Goal: Task Accomplishment & Management: Manage account settings

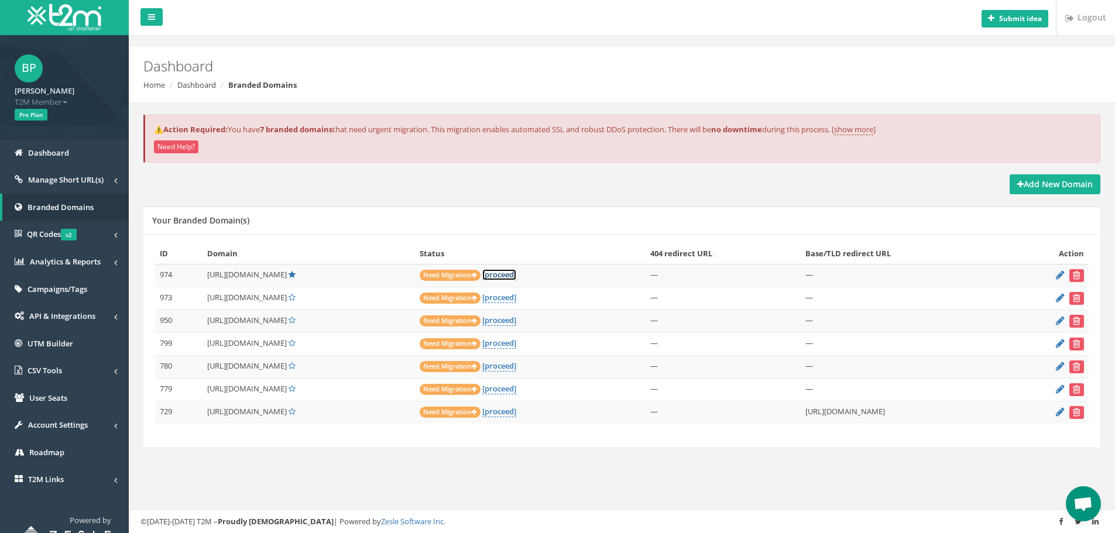
click at [516, 273] on link "[proceed]" at bounding box center [499, 274] width 34 height 11
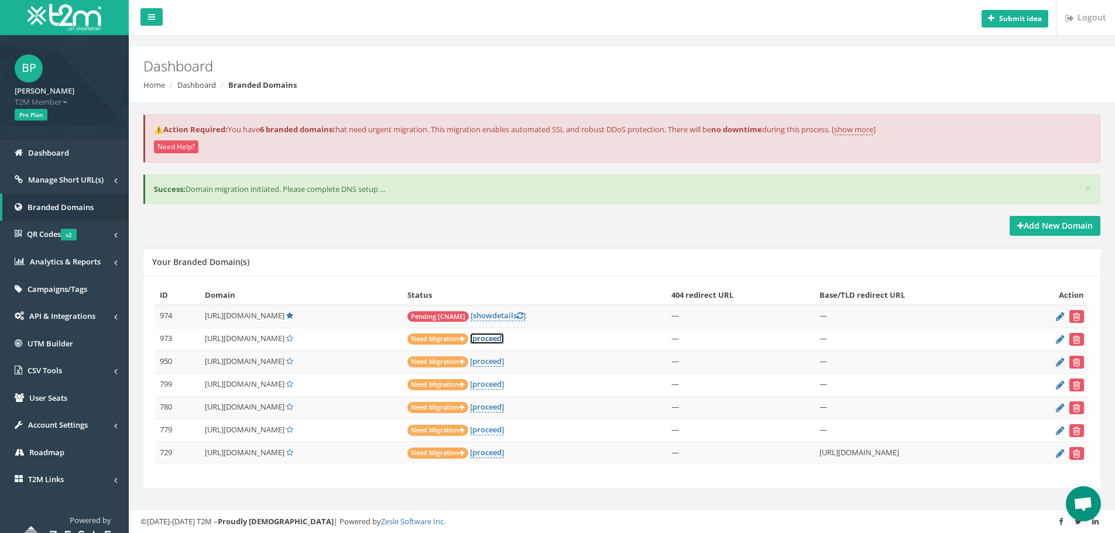
click at [504, 338] on link "[proceed]" at bounding box center [487, 338] width 34 height 11
click at [526, 313] on link "[ show details ]" at bounding box center [498, 315] width 55 height 11
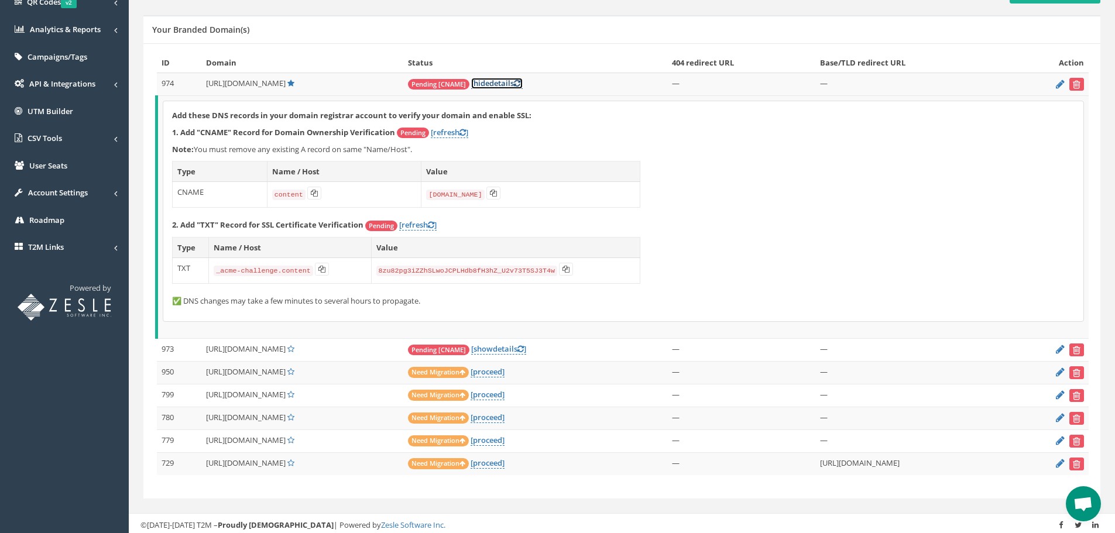
scroll to position [233, 0]
click at [456, 129] on link "[refresh ]" at bounding box center [449, 131] width 37 height 11
click at [523, 81] on link "[ hide details ]" at bounding box center [497, 82] width 52 height 11
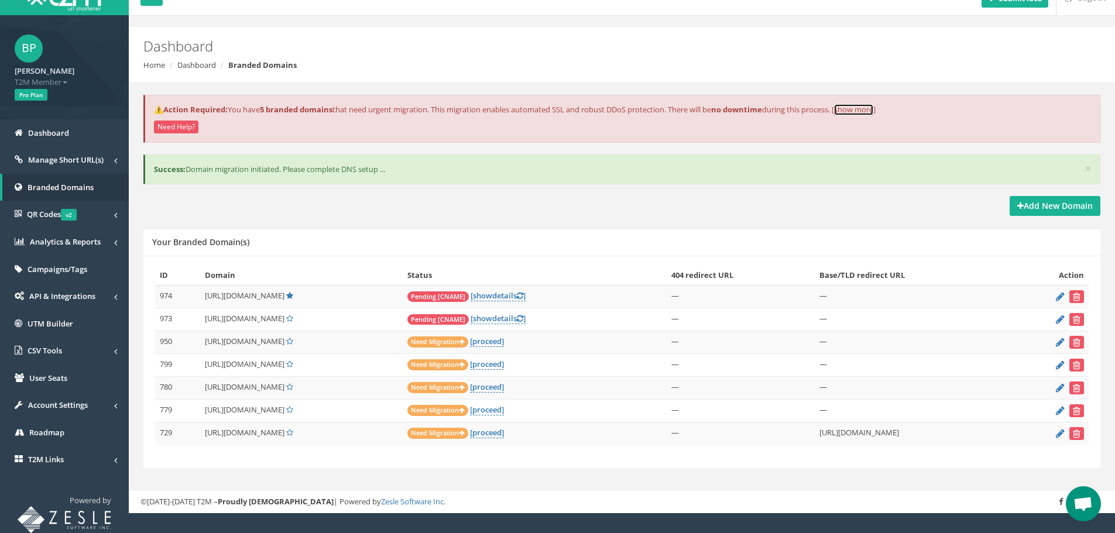
click at [864, 106] on link "show more" at bounding box center [853, 109] width 39 height 11
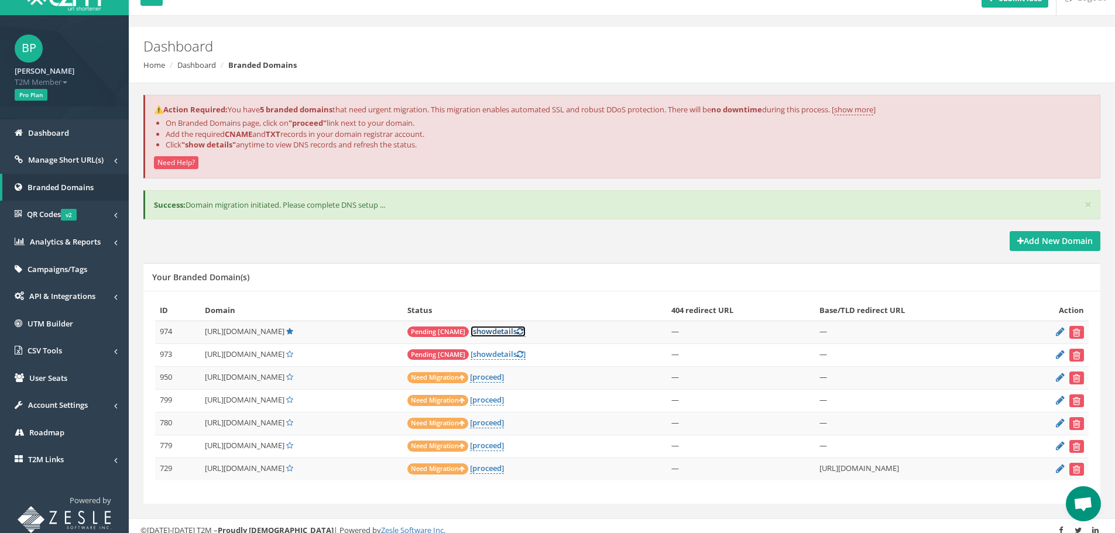
click at [526, 328] on link "[ show details ]" at bounding box center [498, 331] width 55 height 11
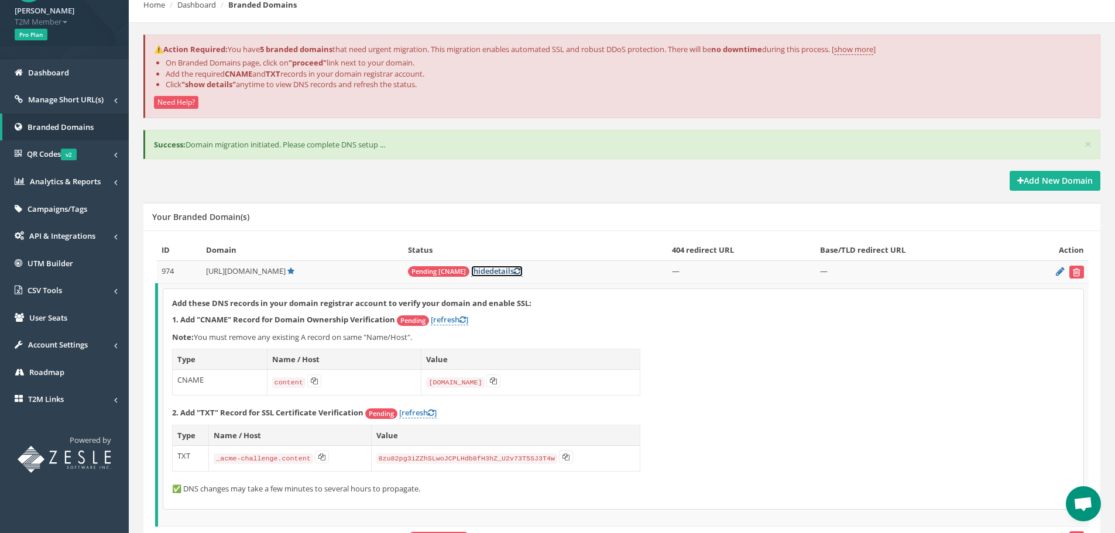
scroll to position [79, 0]
click at [523, 273] on link "[ hide details ]" at bounding box center [497, 272] width 52 height 11
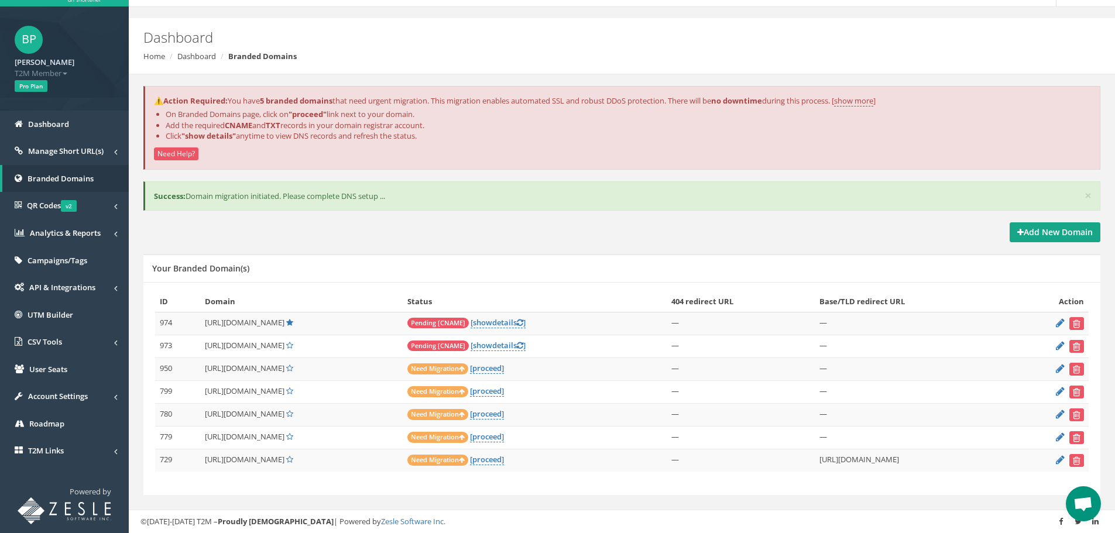
click at [1047, 237] on strong "Add New Domain" at bounding box center [1054, 231] width 75 height 11
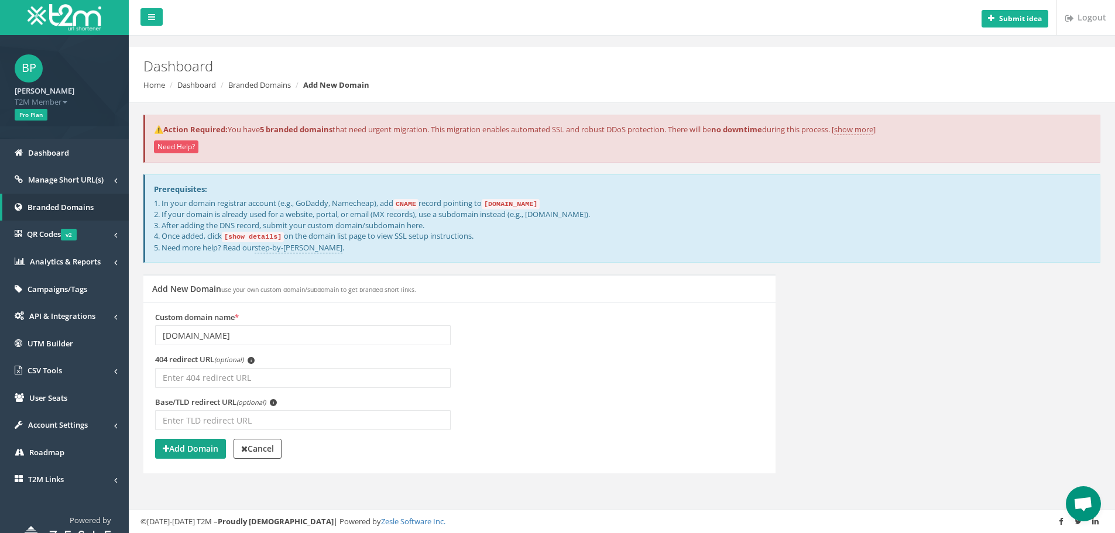
type input "docs.bobmichaelperez.com"
click at [188, 449] on strong "Add Domain" at bounding box center [191, 448] width 56 height 11
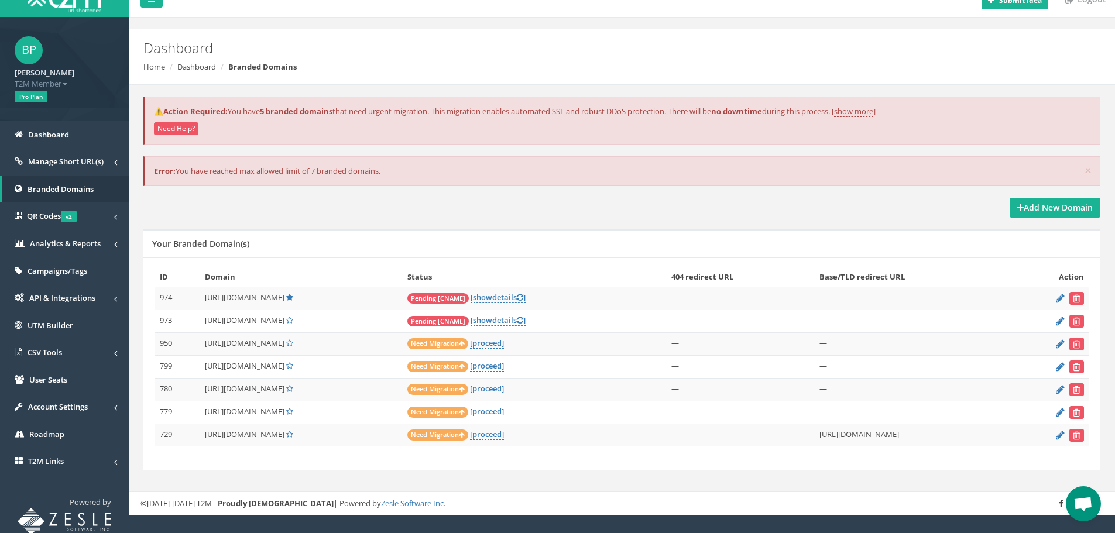
scroll to position [20, 0]
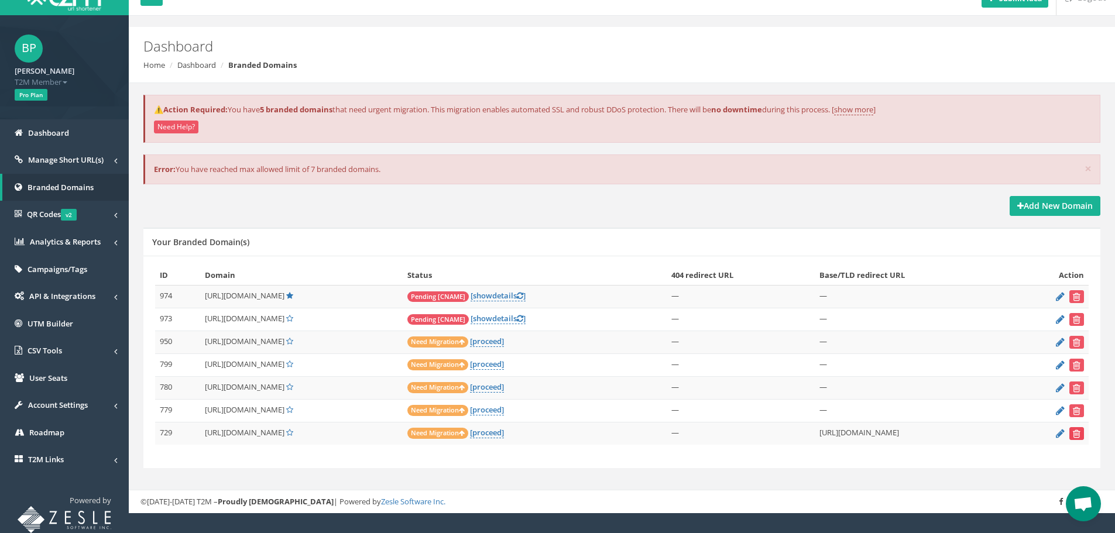
click at [1082, 435] on button "submit" at bounding box center [1076, 433] width 15 height 13
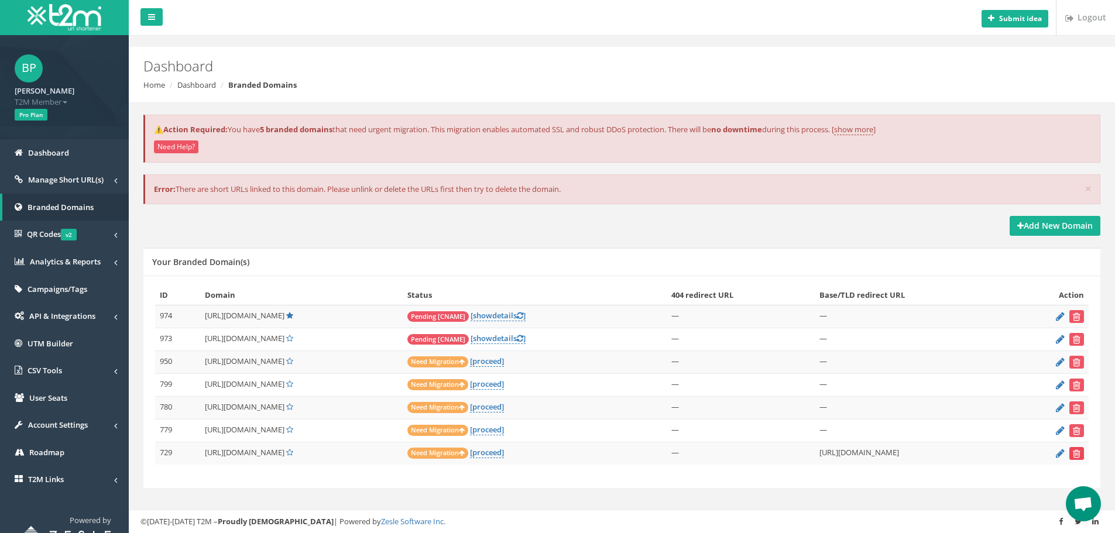
click at [1077, 454] on icon "submit" at bounding box center [1077, 453] width 8 height 7
click at [1077, 431] on icon "submit" at bounding box center [1077, 430] width 8 height 7
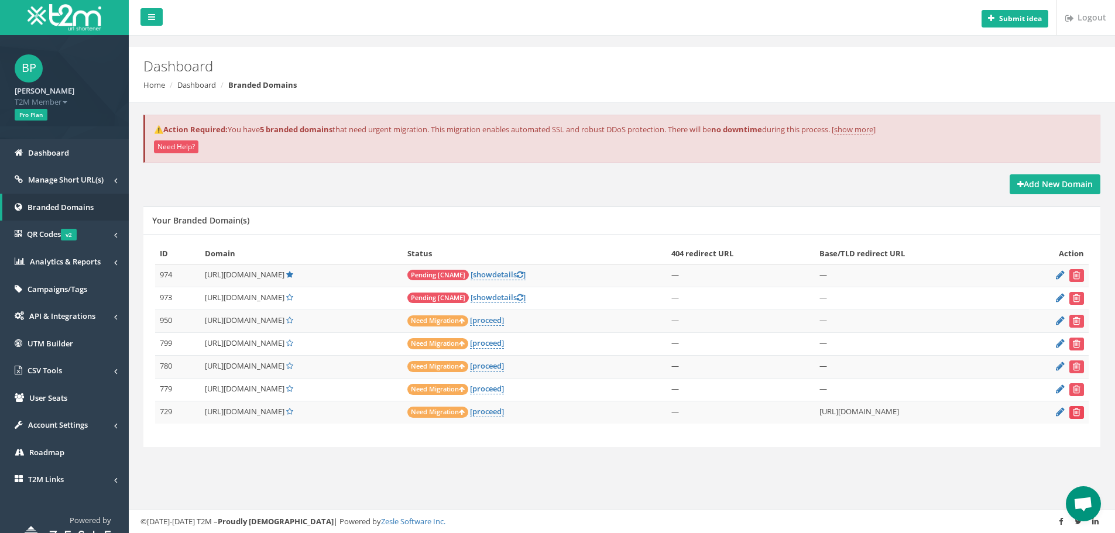
click at [1076, 412] on icon "submit" at bounding box center [1077, 412] width 8 height 7
click at [1080, 319] on icon "submit" at bounding box center [1077, 320] width 8 height 7
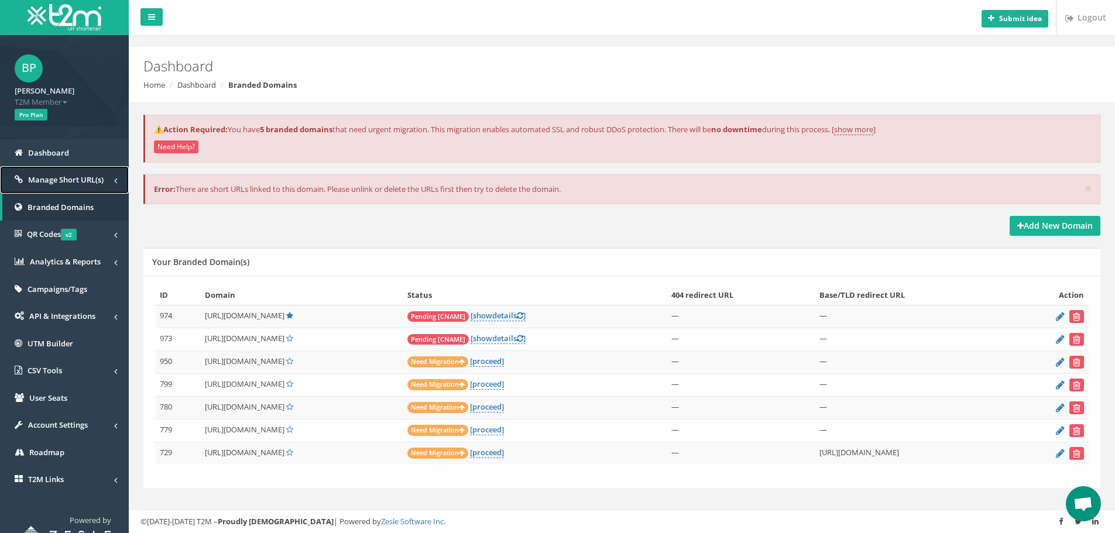
click at [67, 177] on span "Manage Short URL(s)" at bounding box center [65, 179] width 75 height 11
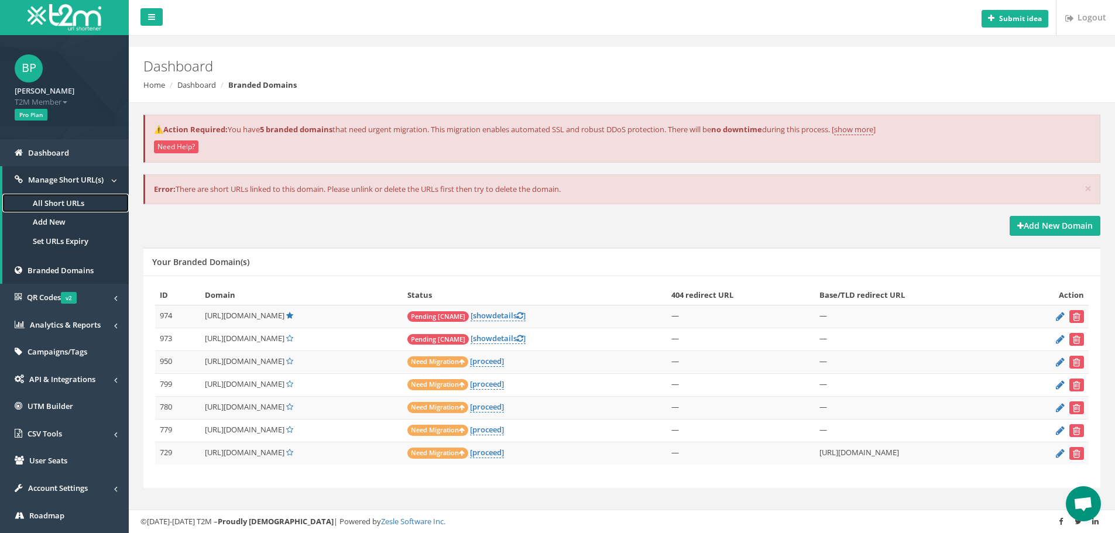
click at [66, 201] on link "All Short URLs" at bounding box center [65, 203] width 126 height 19
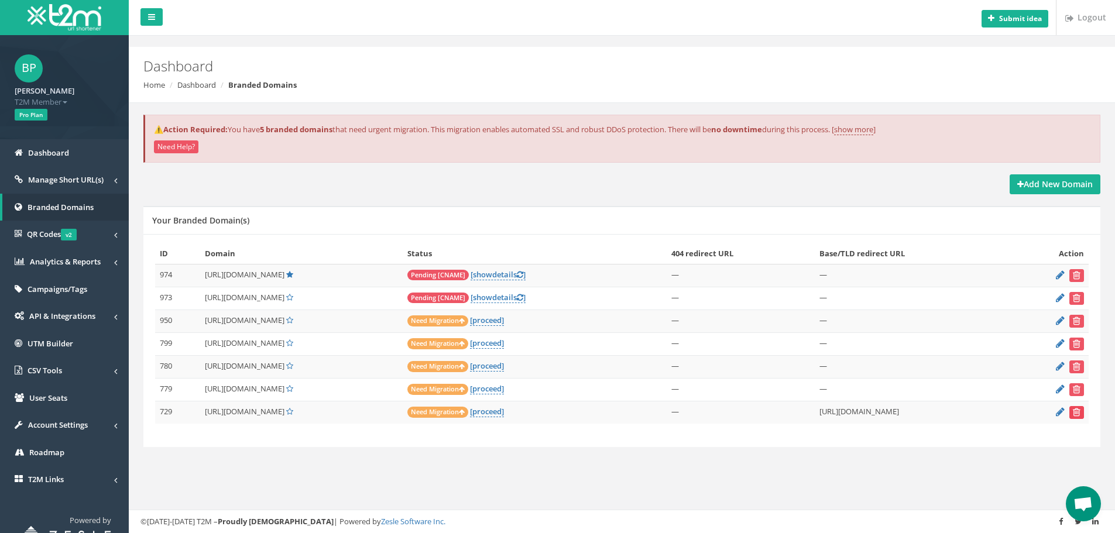
click at [1075, 410] on icon "submit" at bounding box center [1077, 412] width 8 height 7
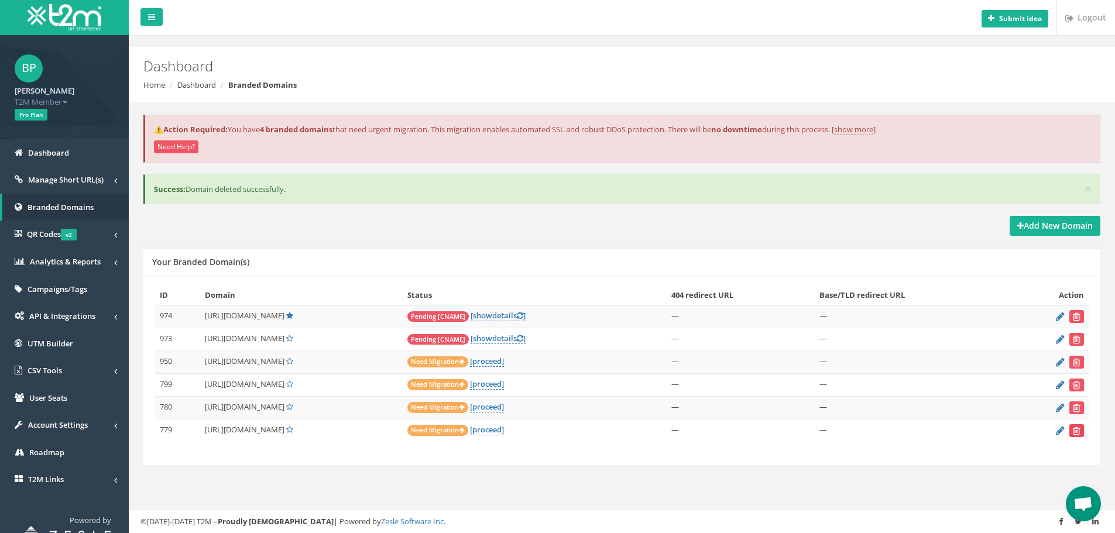
click at [1071, 428] on button "submit" at bounding box center [1076, 430] width 15 height 13
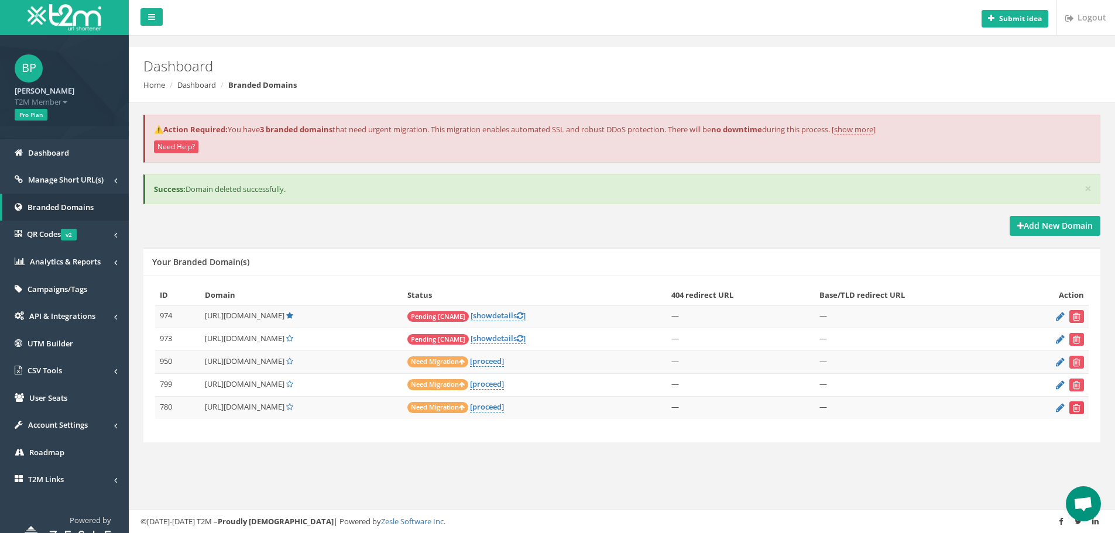
click at [1075, 406] on icon "submit" at bounding box center [1077, 407] width 8 height 7
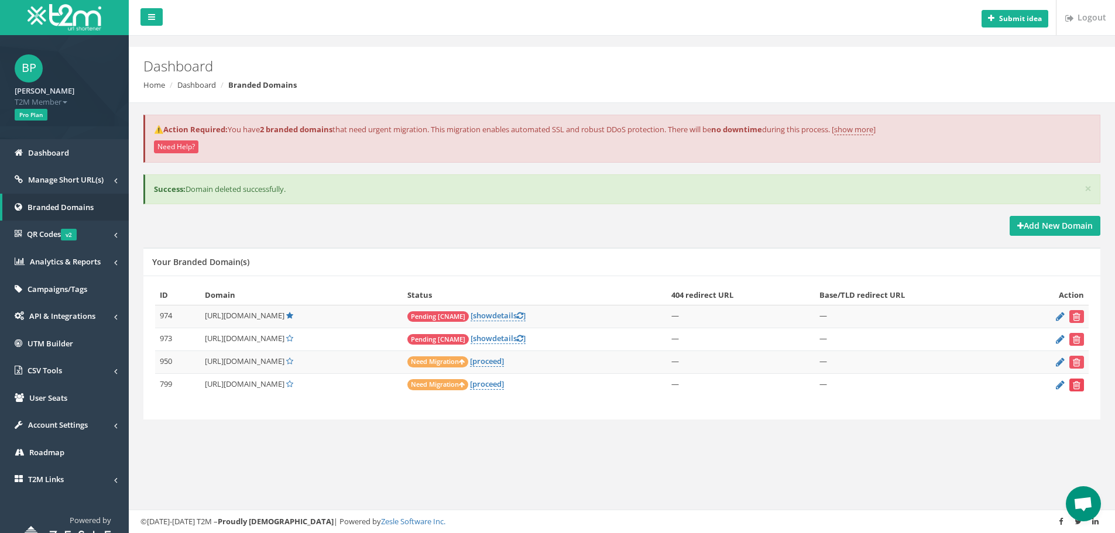
click at [1076, 384] on icon "submit" at bounding box center [1077, 385] width 8 height 7
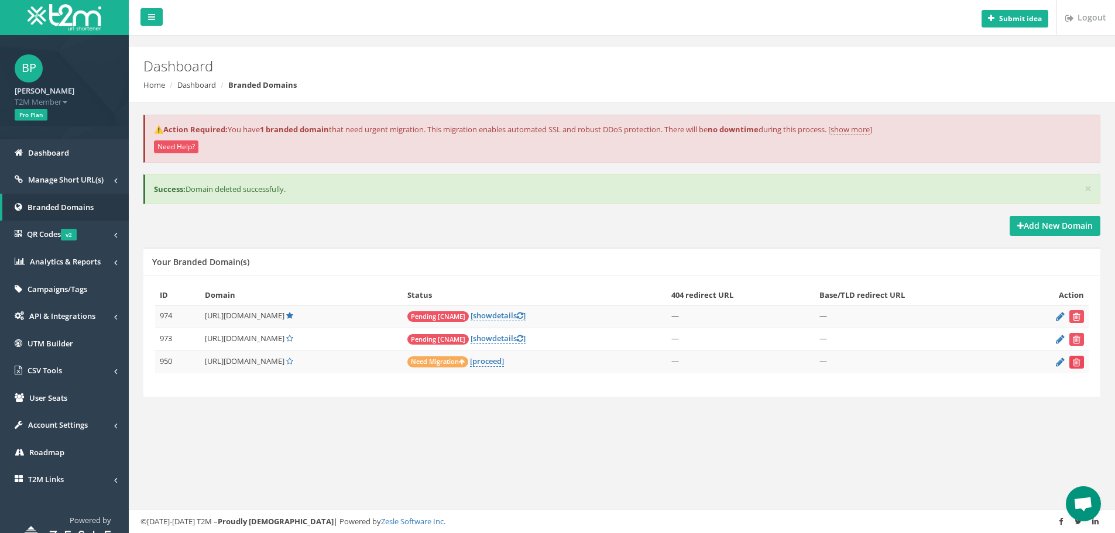
click at [1076, 360] on icon "submit" at bounding box center [1077, 362] width 8 height 7
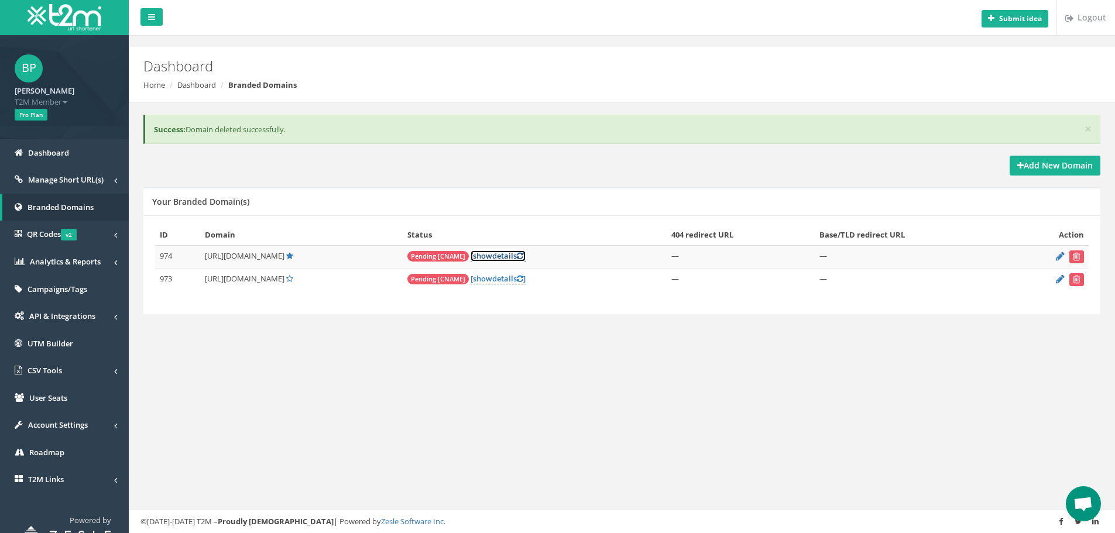
click at [526, 255] on link "[ show details ]" at bounding box center [498, 255] width 55 height 11
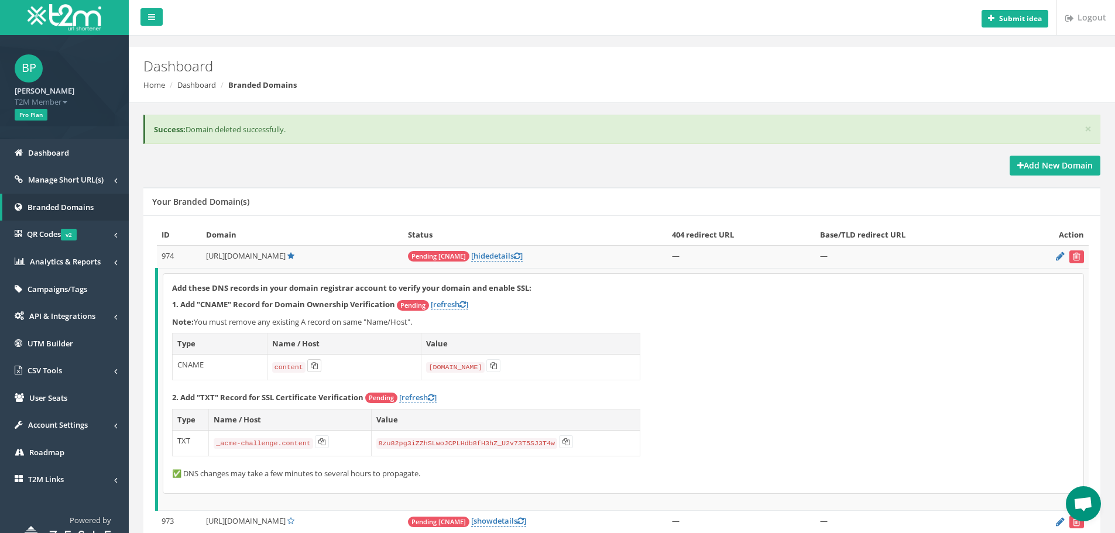
drag, startPoint x: 310, startPoint y: 365, endPoint x: 314, endPoint y: 358, distance: 7.9
click at [311, 365] on icon at bounding box center [314, 365] width 7 height 7
click at [490, 365] on icon at bounding box center [493, 365] width 7 height 7
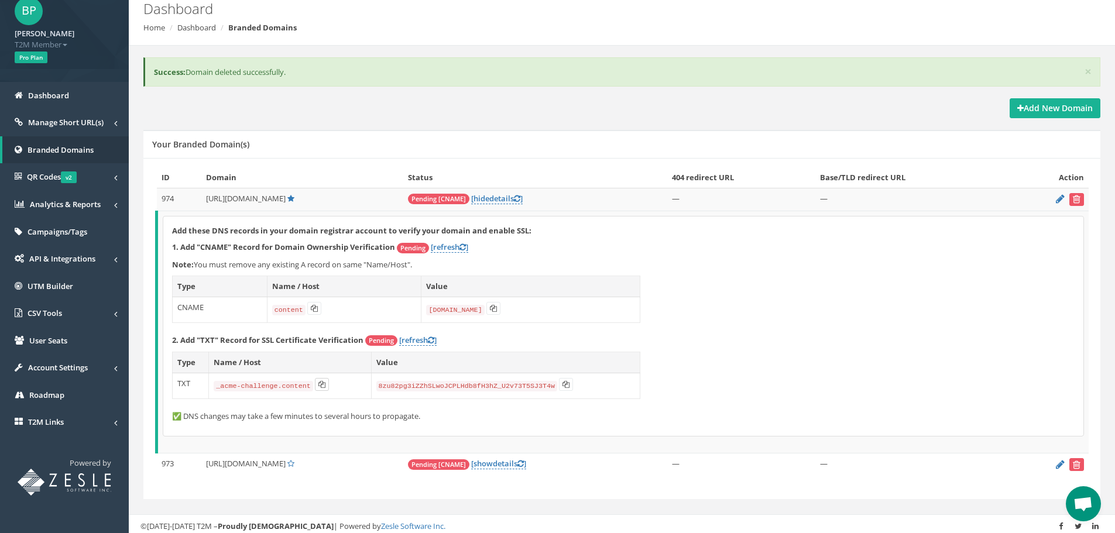
scroll to position [58, 0]
click at [318, 385] on icon at bounding box center [321, 383] width 7 height 7
click at [562, 385] on icon at bounding box center [565, 383] width 7 height 7
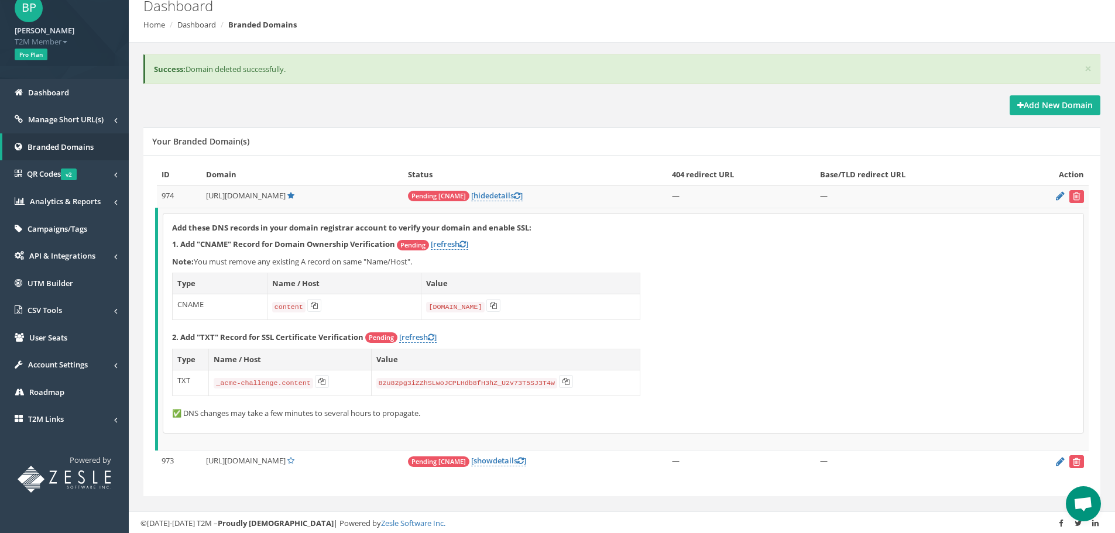
scroll to position [61, 0]
click at [523, 193] on link "[ hide details ]" at bounding box center [497, 194] width 52 height 11
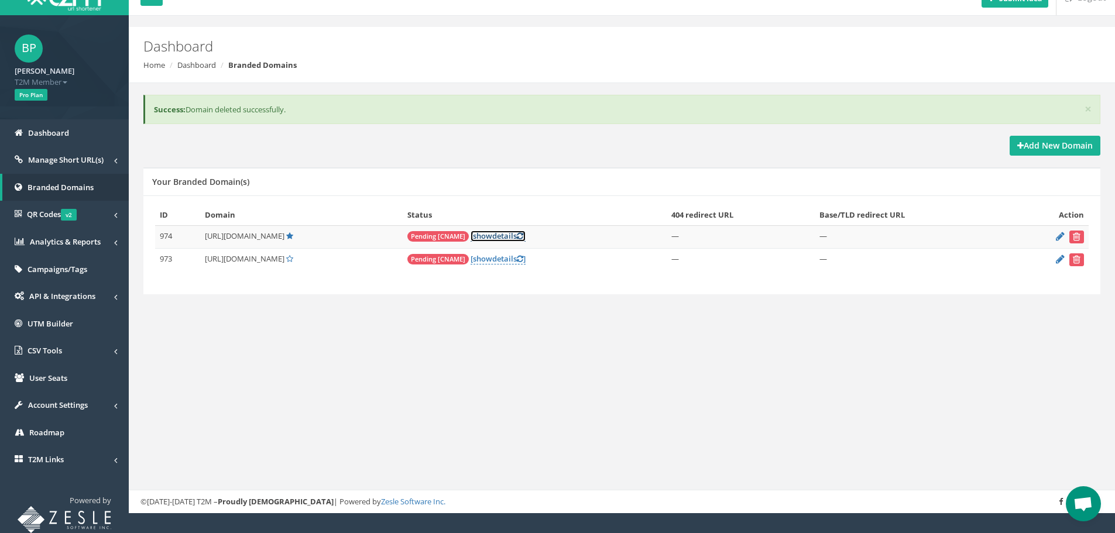
click at [526, 234] on link "[ show details ]" at bounding box center [498, 236] width 55 height 11
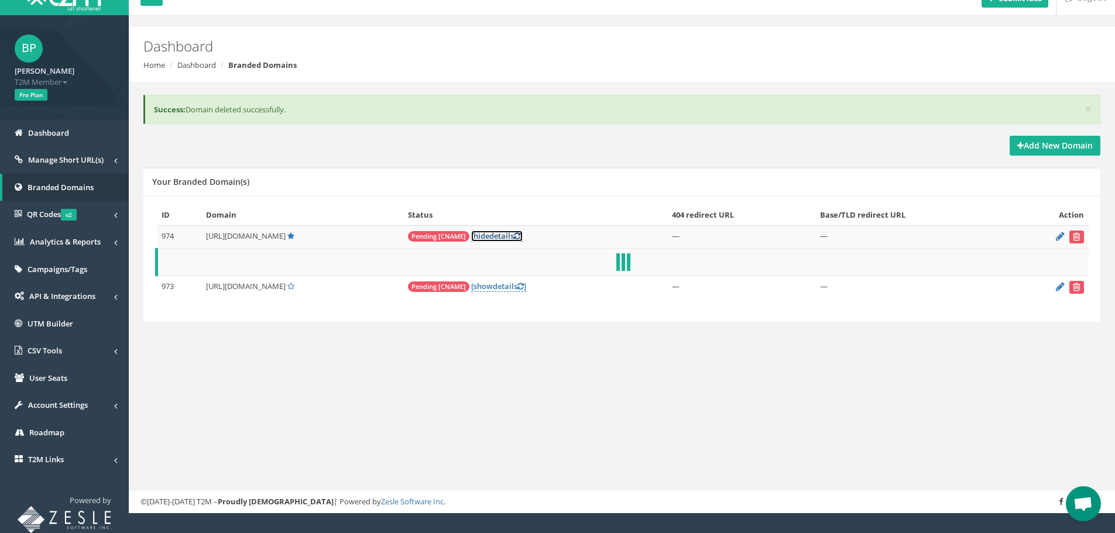
scroll to position [61, 0]
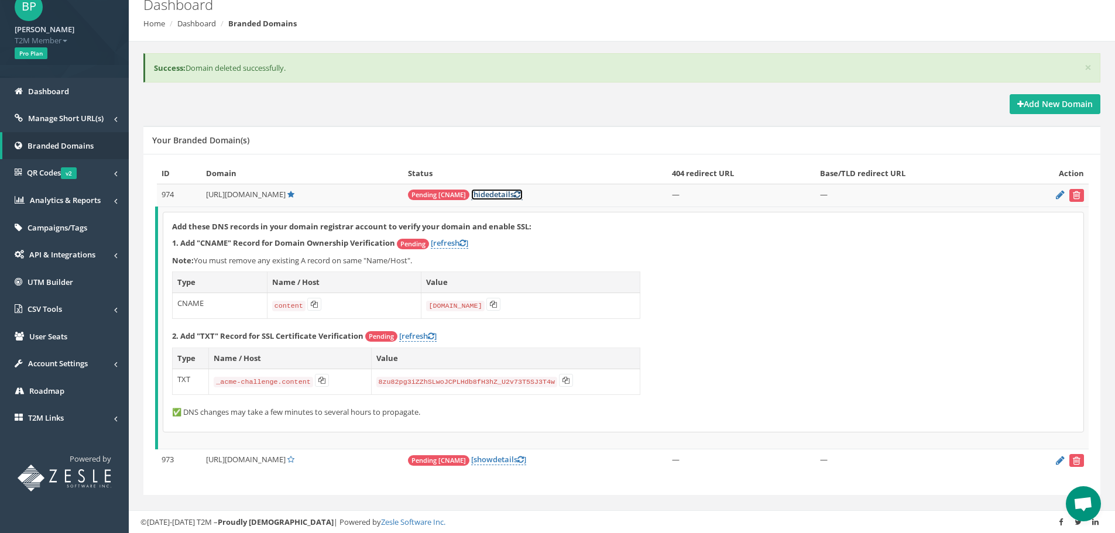
click at [523, 195] on link "[ hide details ]" at bounding box center [497, 194] width 52 height 11
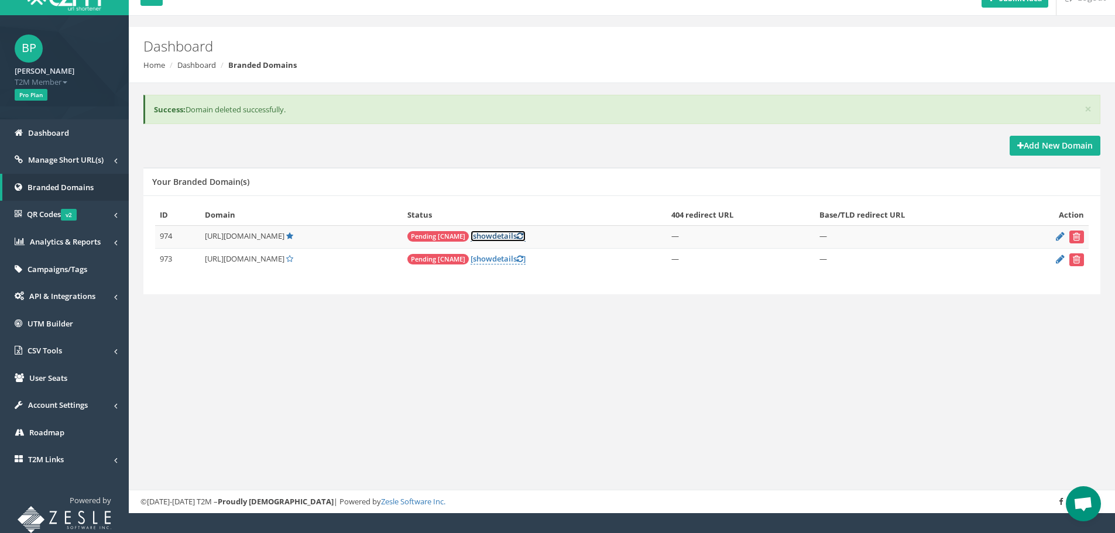
scroll to position [20, 0]
click at [526, 260] on link "[ show details ]" at bounding box center [498, 258] width 55 height 11
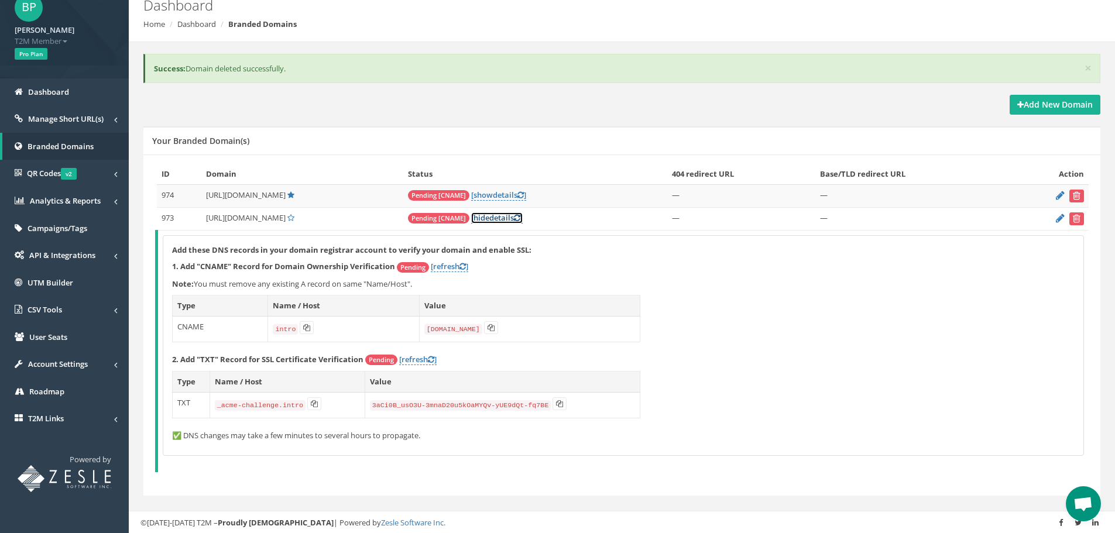
scroll to position [61, 0]
click at [493, 324] on icon at bounding box center [491, 327] width 7 height 7
click at [312, 402] on icon at bounding box center [314, 403] width 7 height 7
click at [526, 197] on link "[ show details ]" at bounding box center [498, 194] width 55 height 11
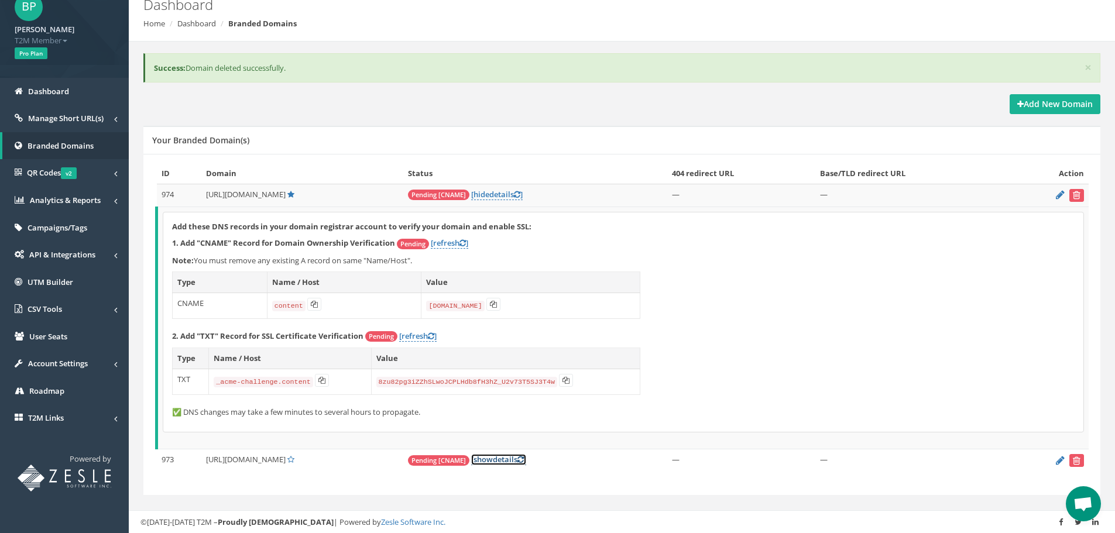
click at [526, 454] on link "[ show details ]" at bounding box center [498, 459] width 55 height 11
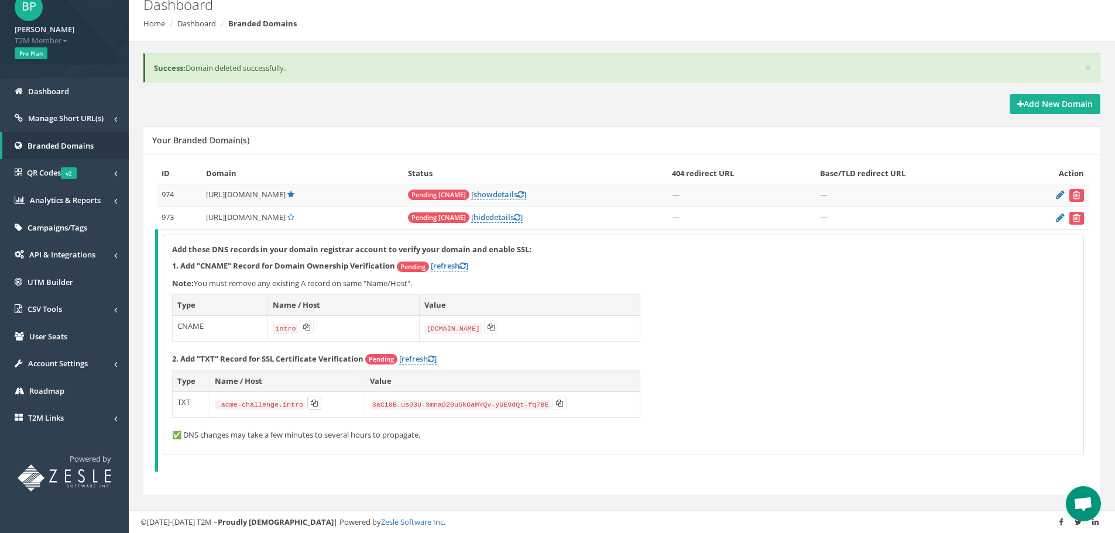
click at [314, 401] on button at bounding box center [314, 403] width 14 height 13
click at [556, 401] on icon at bounding box center [559, 403] width 7 height 7
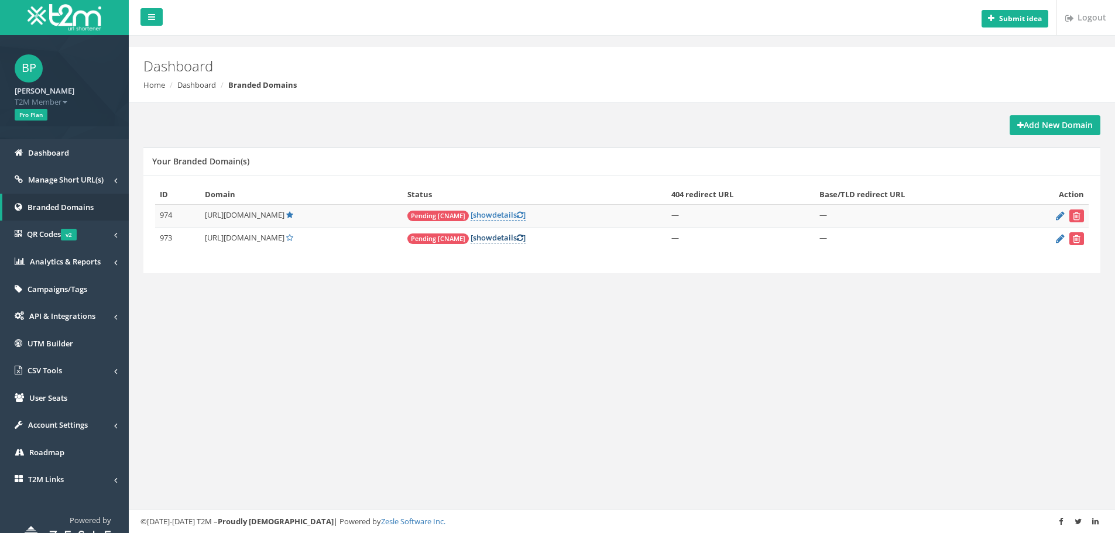
scroll to position [20, 0]
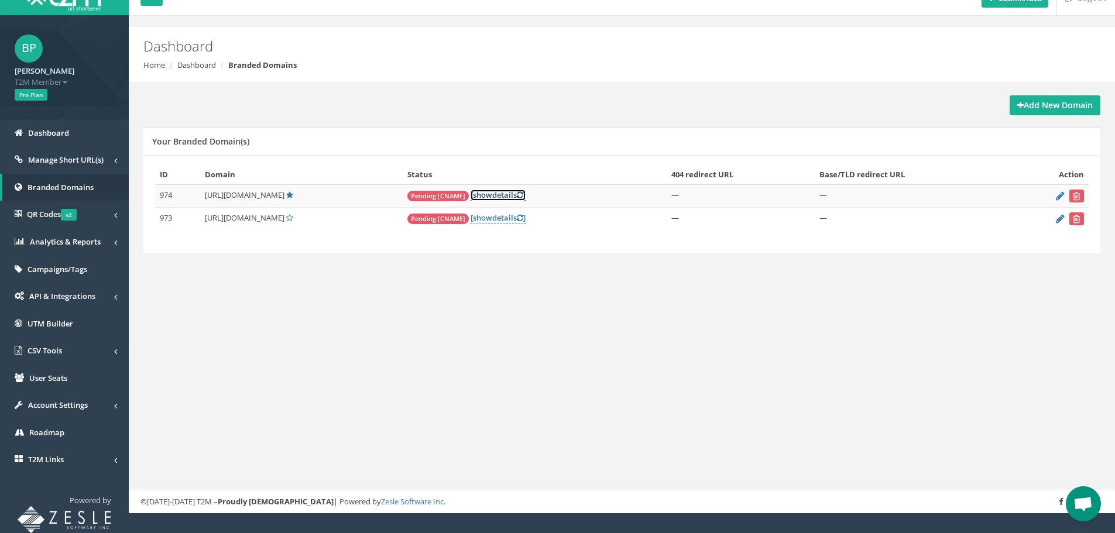
click at [523, 193] on icon at bounding box center [520, 195] width 6 height 8
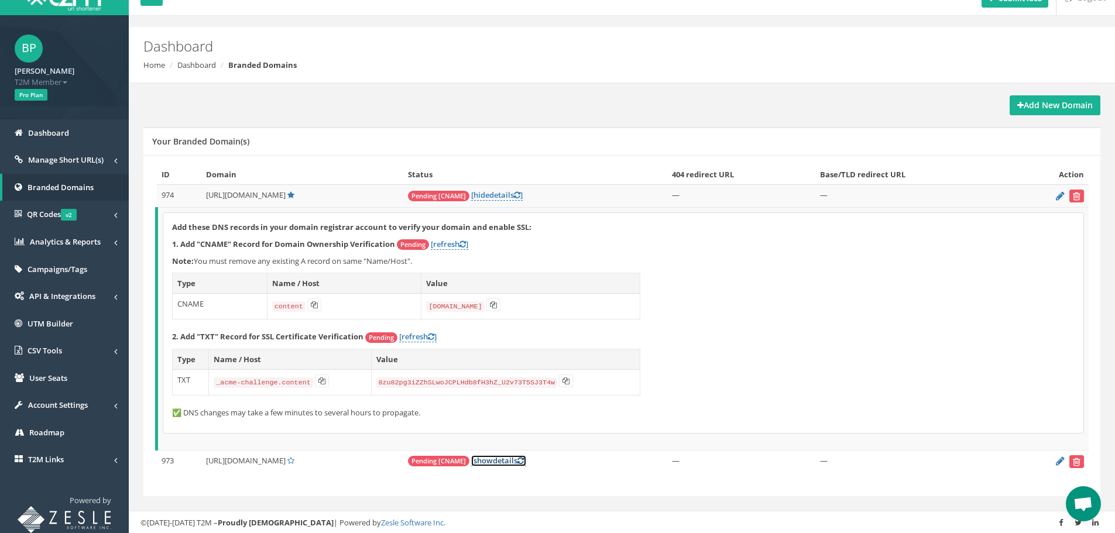
click at [524, 461] on icon at bounding box center [520, 461] width 6 height 8
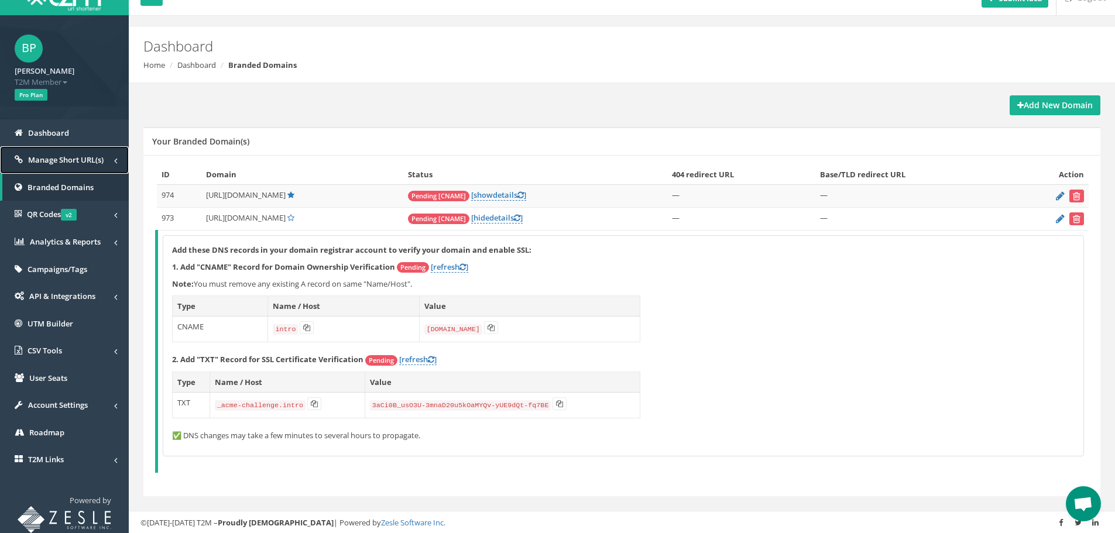
click at [40, 167] on link "Manage Short URL(s)" at bounding box center [64, 160] width 129 height 28
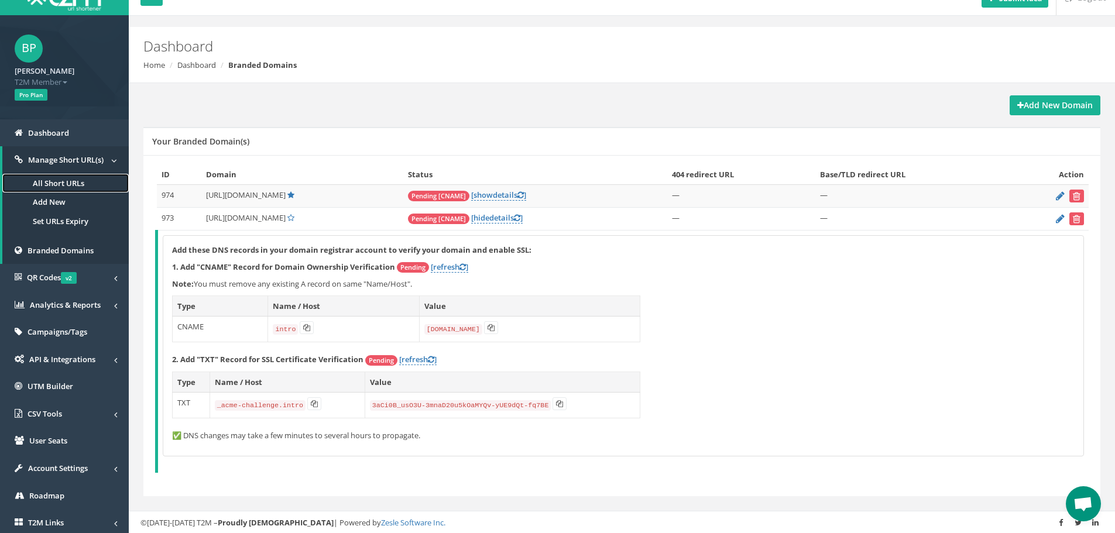
click at [43, 181] on link "All Short URLs" at bounding box center [65, 183] width 126 height 19
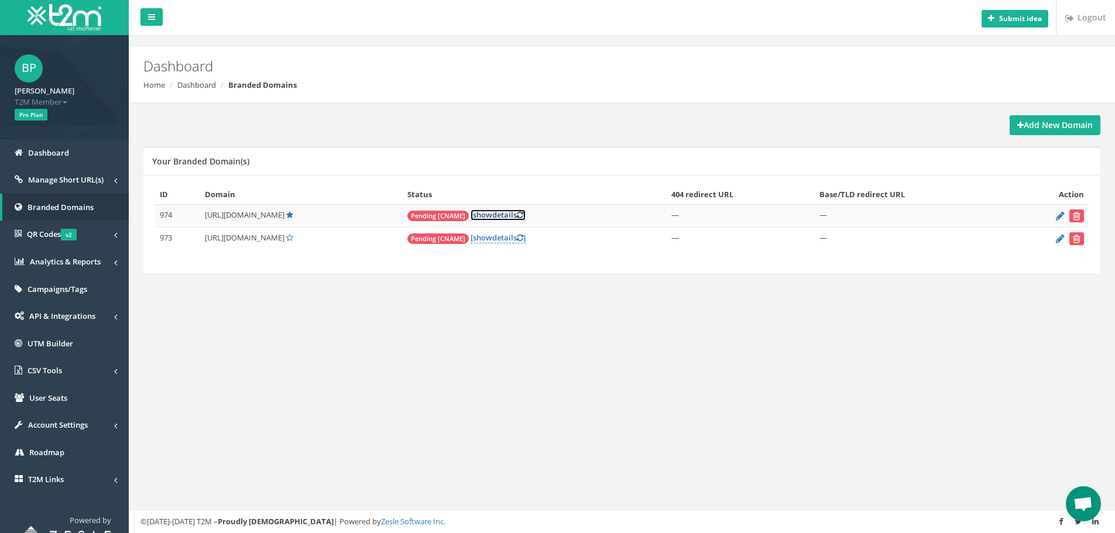
click at [523, 214] on icon at bounding box center [520, 215] width 6 height 8
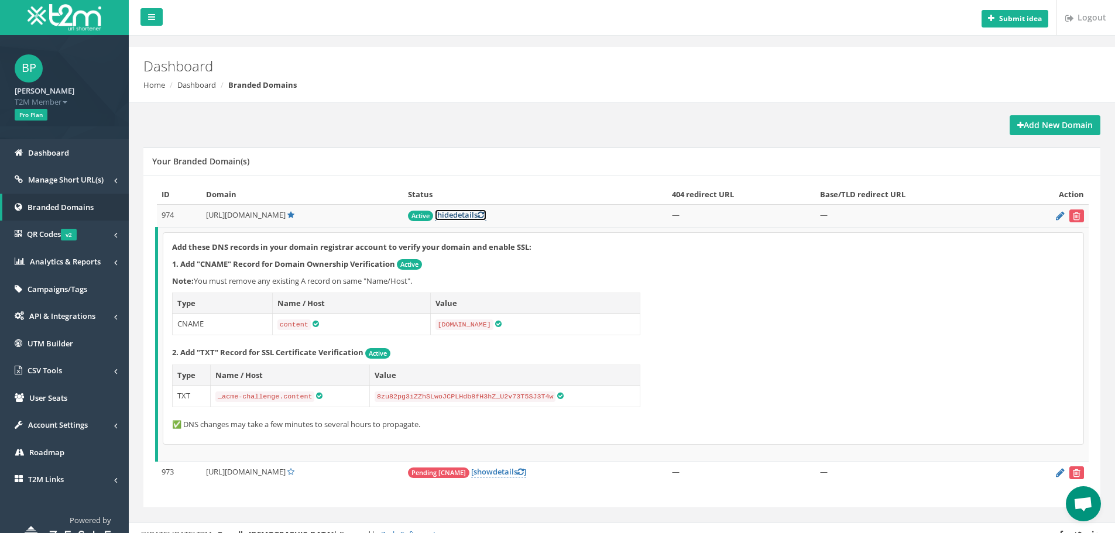
click at [486, 215] on link "[ hide details ]" at bounding box center [461, 215] width 52 height 11
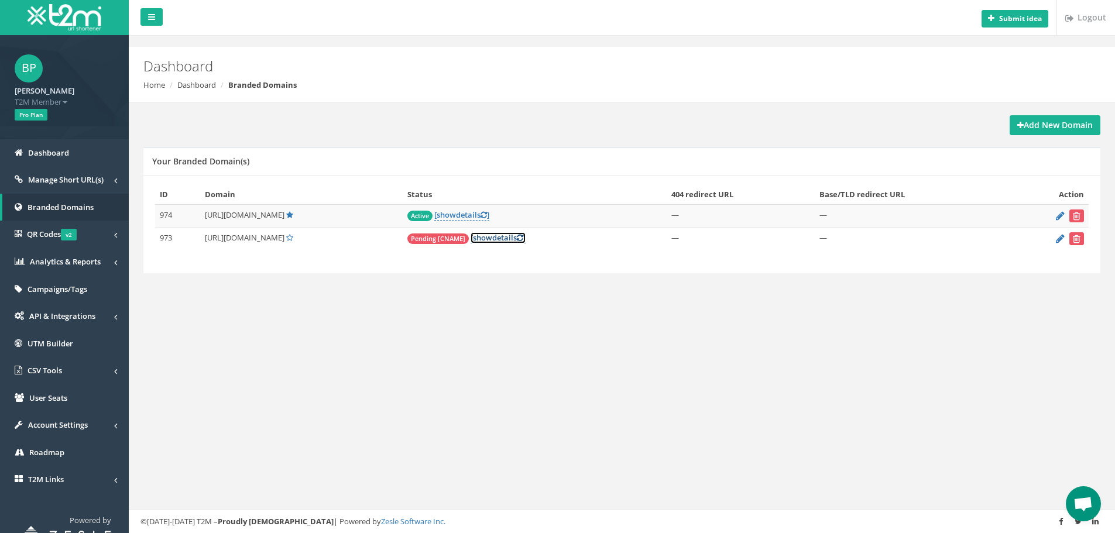
click at [523, 236] on icon at bounding box center [520, 238] width 6 height 8
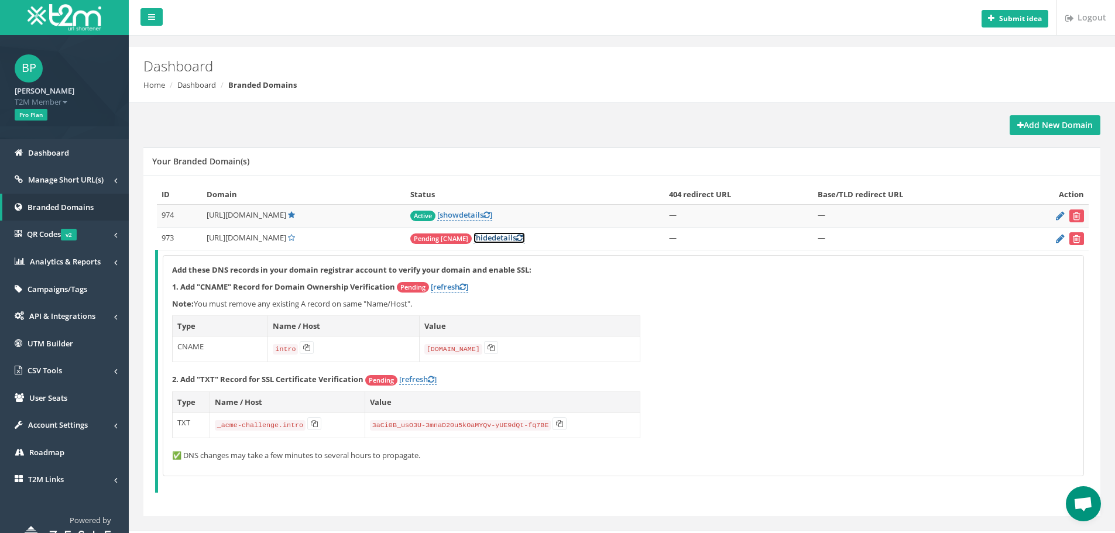
click at [525, 235] on link "[ hide details ]" at bounding box center [499, 237] width 52 height 11
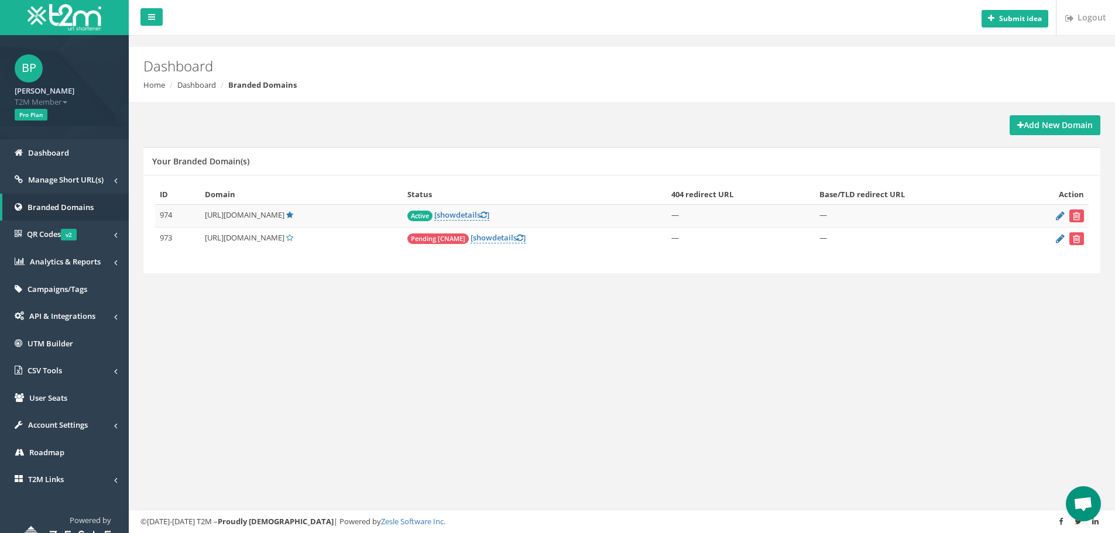
drag, startPoint x: 658, startPoint y: 1, endPoint x: 637, endPoint y: 284, distance: 284.0
click at [639, 302] on div "Add New Domain Your Branded Domain(s) ID Domain Status 404 redirect URL Base/TL…" at bounding box center [622, 207] width 969 height 209
click at [523, 237] on icon at bounding box center [520, 238] width 6 height 8
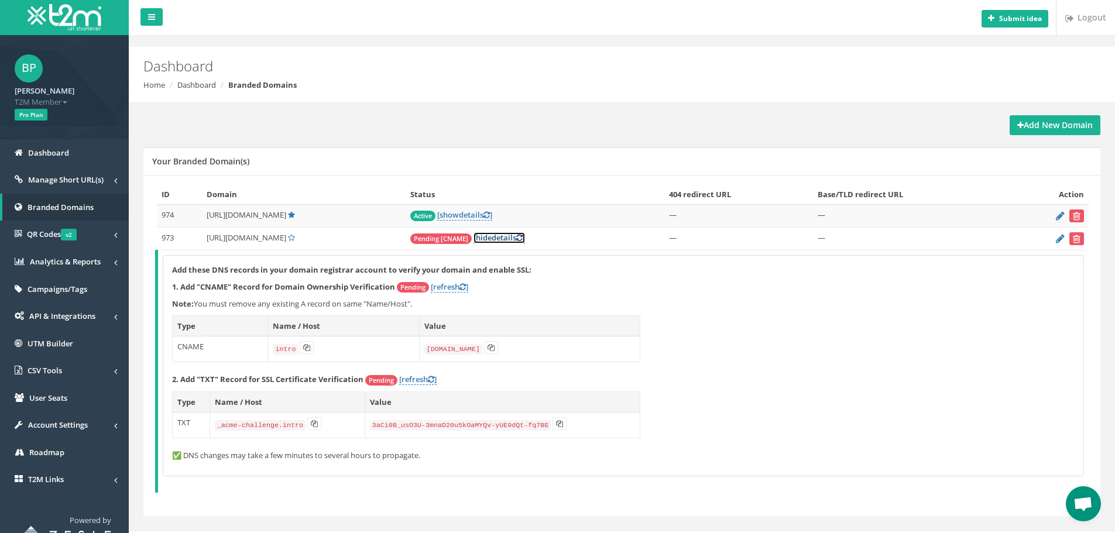
click at [525, 235] on link "[ hide details ]" at bounding box center [499, 237] width 52 height 11
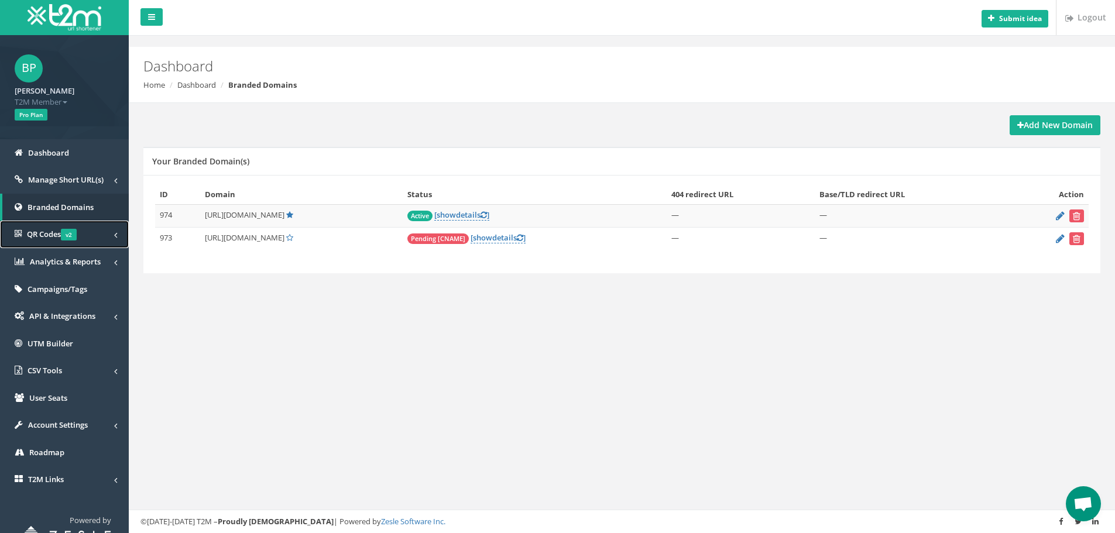
click at [57, 234] on span "QR Codes v2" at bounding box center [52, 234] width 50 height 11
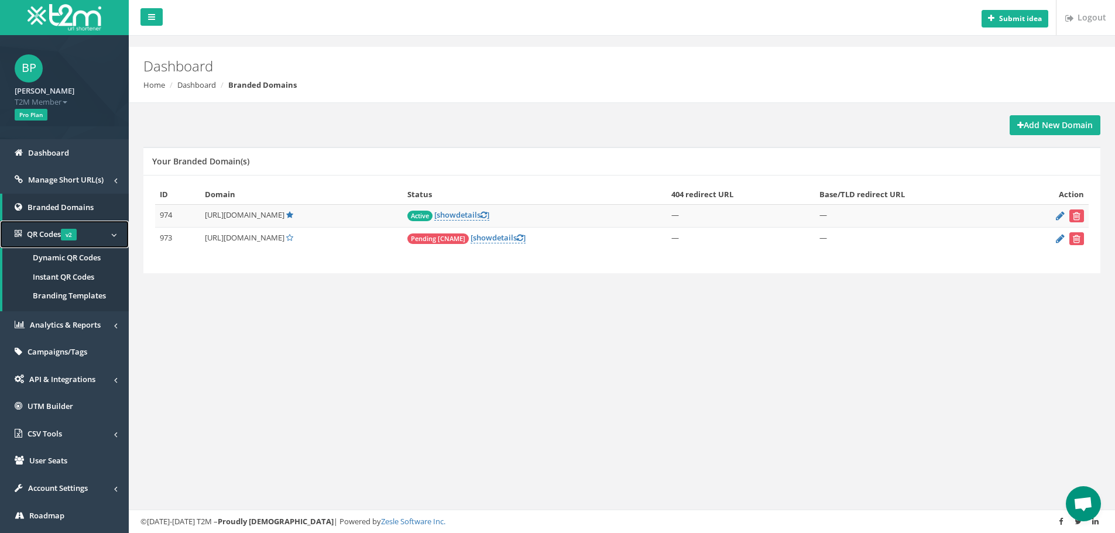
click at [57, 234] on span "QR Codes v2" at bounding box center [52, 234] width 50 height 11
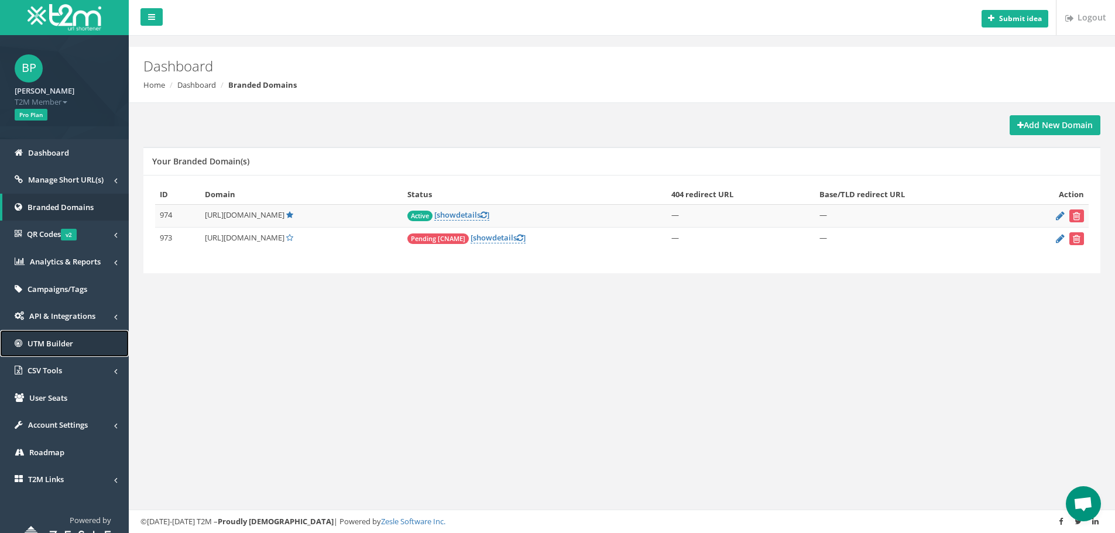
click at [60, 343] on span "UTM Builder" at bounding box center [51, 343] width 46 height 11
